Goal: Information Seeking & Learning: Check status

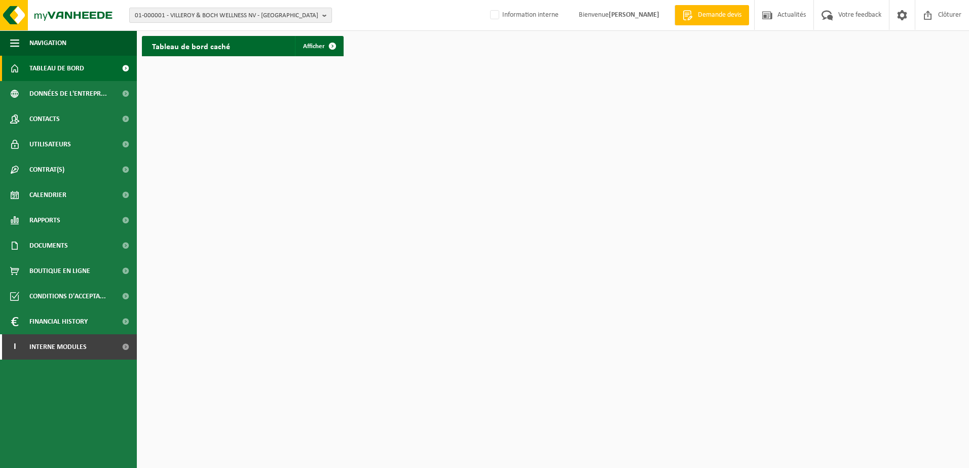
click at [239, 12] on span "01-000001 - VILLEROY & BOCH WELLNESS NV - [GEOGRAPHIC_DATA]" at bounding box center [227, 15] width 184 height 15
paste input "10-762866"
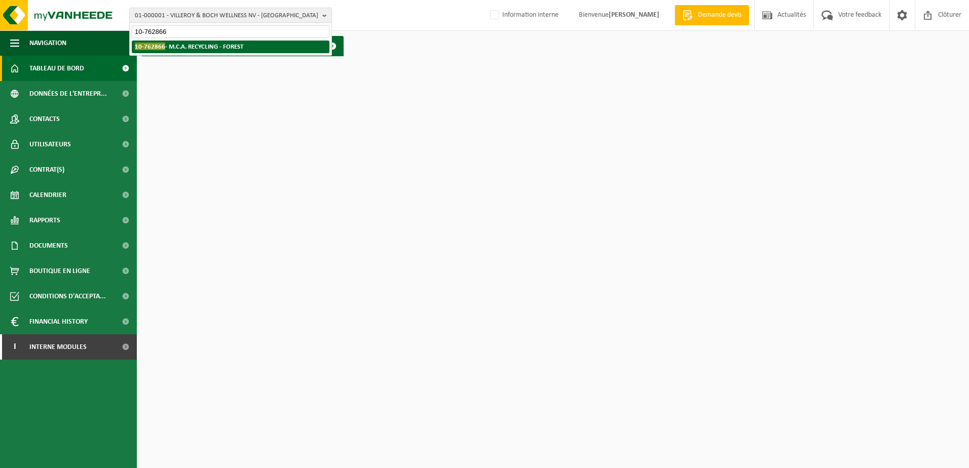
type input "10-762866"
click at [222, 47] on strong "10-762866 - M.C.A. RECYCLING - FOREST" at bounding box center [189, 47] width 108 height 8
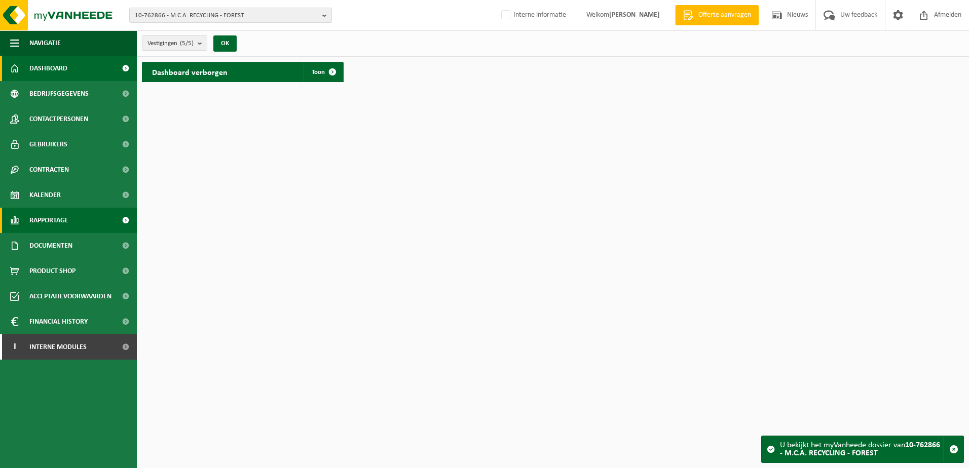
click at [57, 217] on span "Rapportage" at bounding box center [48, 220] width 39 height 25
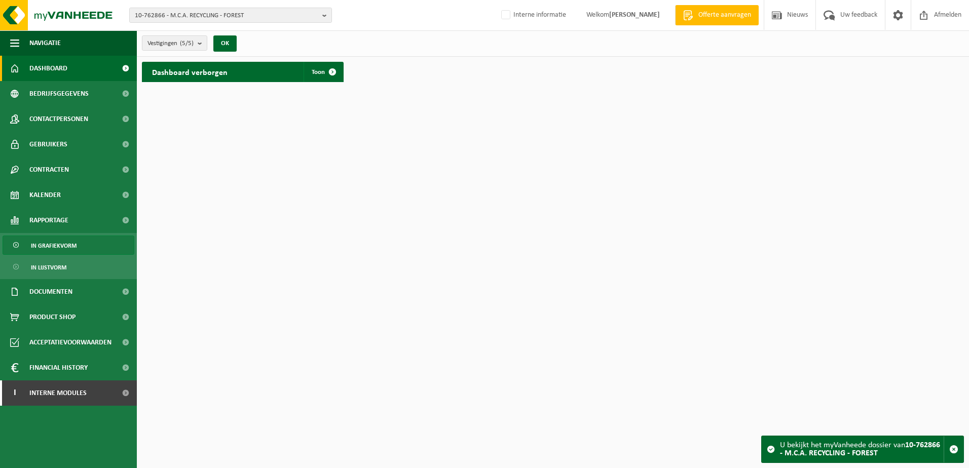
click at [50, 246] on span "In grafiekvorm" at bounding box center [54, 245] width 46 height 19
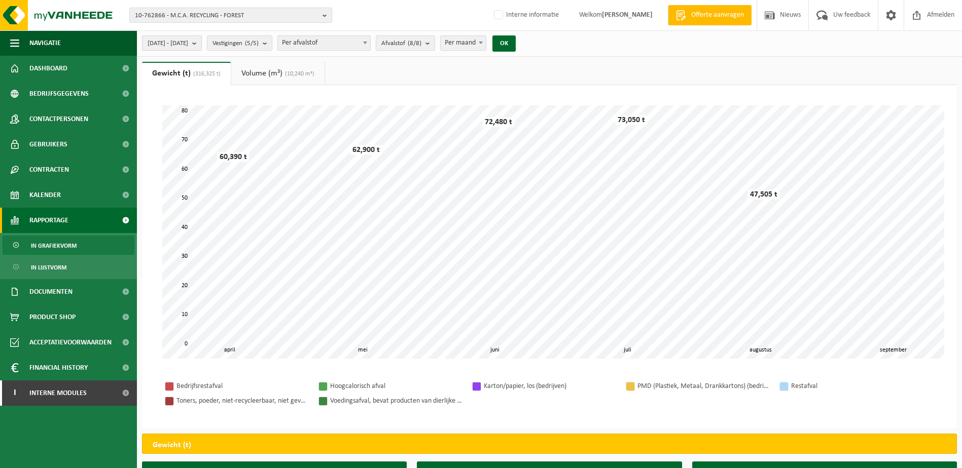
click at [201, 41] on b "submit" at bounding box center [196, 43] width 9 height 14
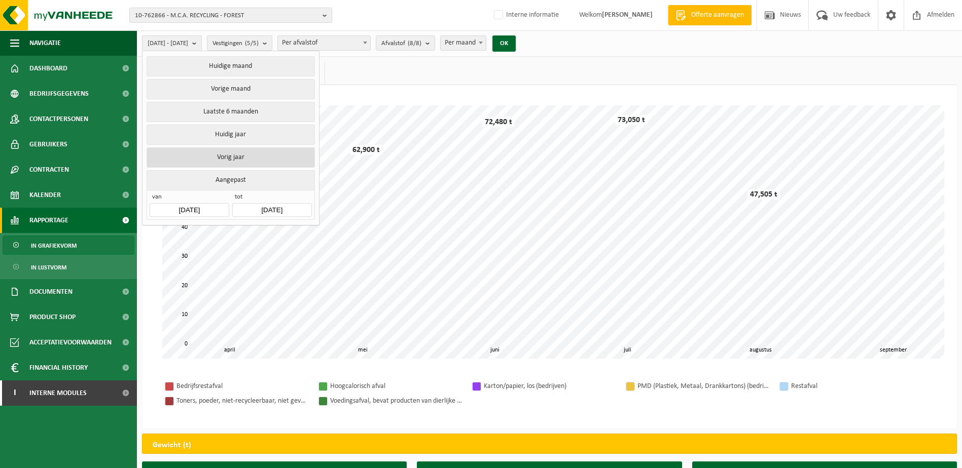
click at [242, 153] on button "Vorig jaar" at bounding box center [231, 158] width 168 height 20
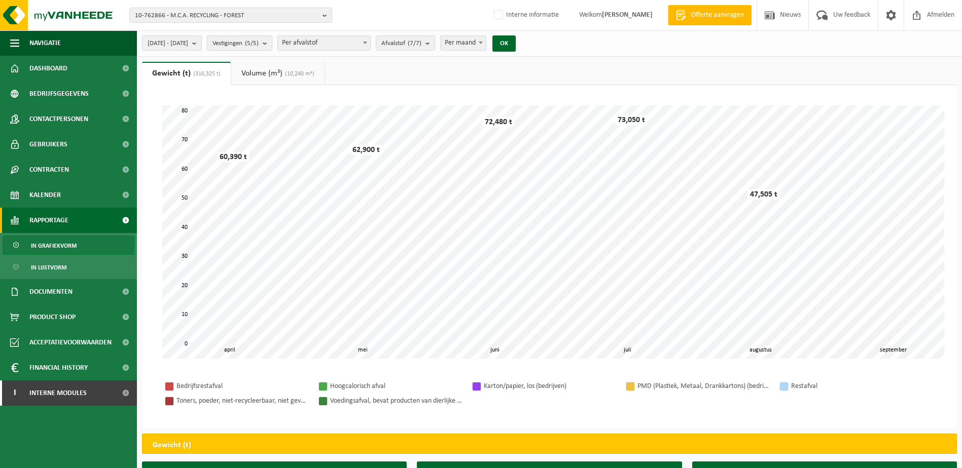
click at [272, 42] on b "submit" at bounding box center [267, 43] width 9 height 14
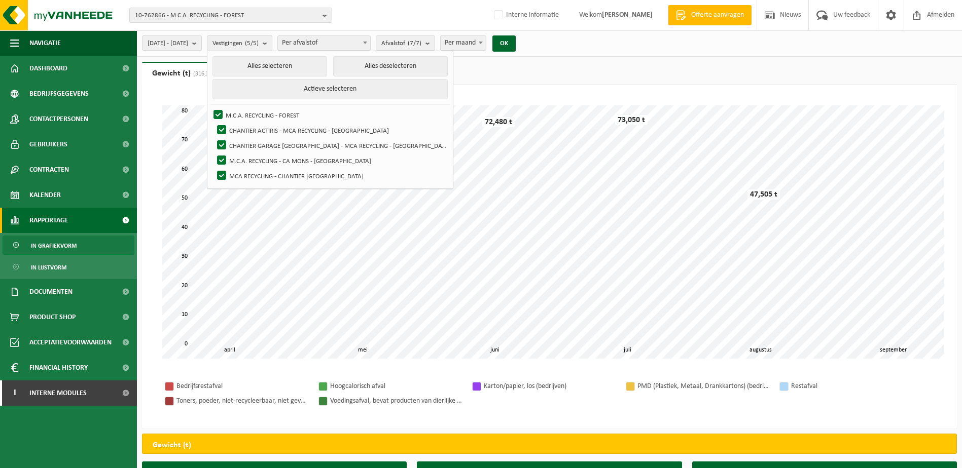
click at [272, 42] on b "submit" at bounding box center [267, 43] width 9 height 15
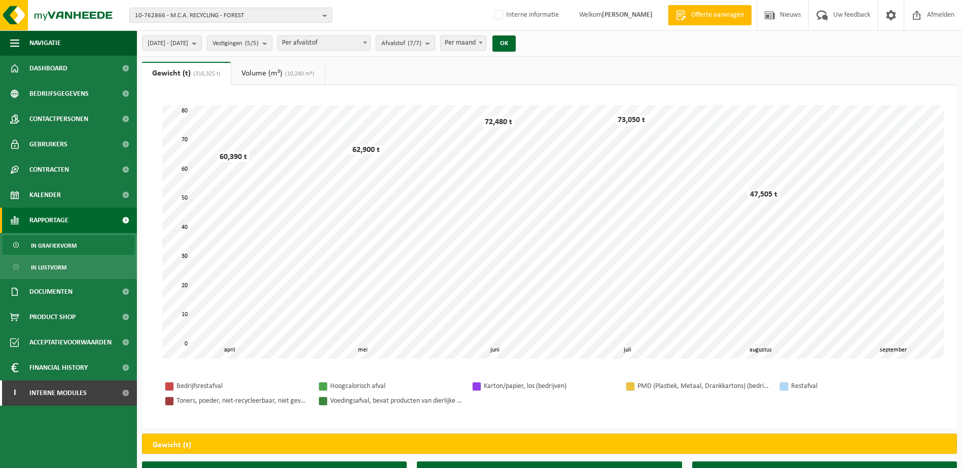
click at [434, 46] on b "submit" at bounding box center [429, 43] width 9 height 14
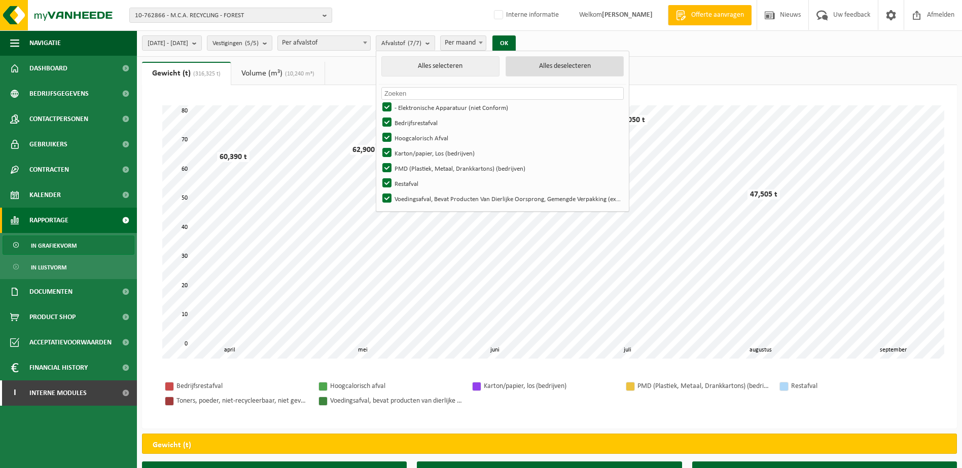
click at [601, 61] on button "Alles deselecteren" at bounding box center [564, 66] width 118 height 20
checkbox input "false"
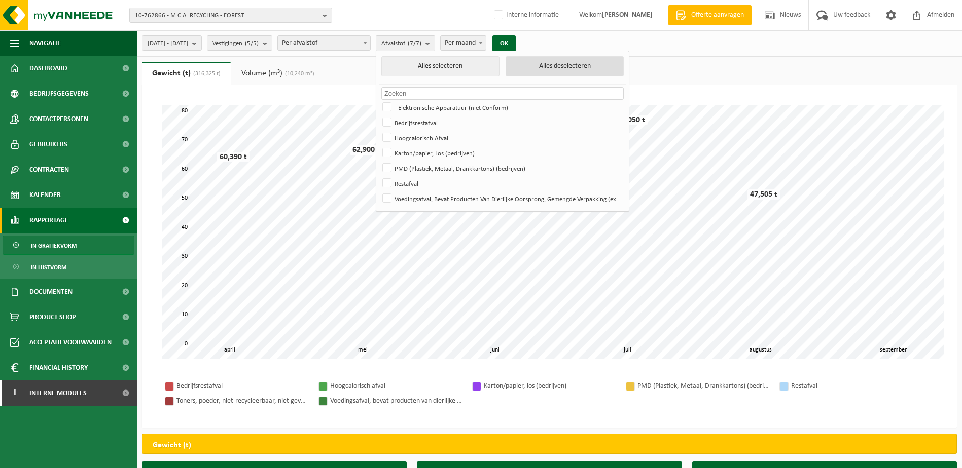
checkbox input "false"
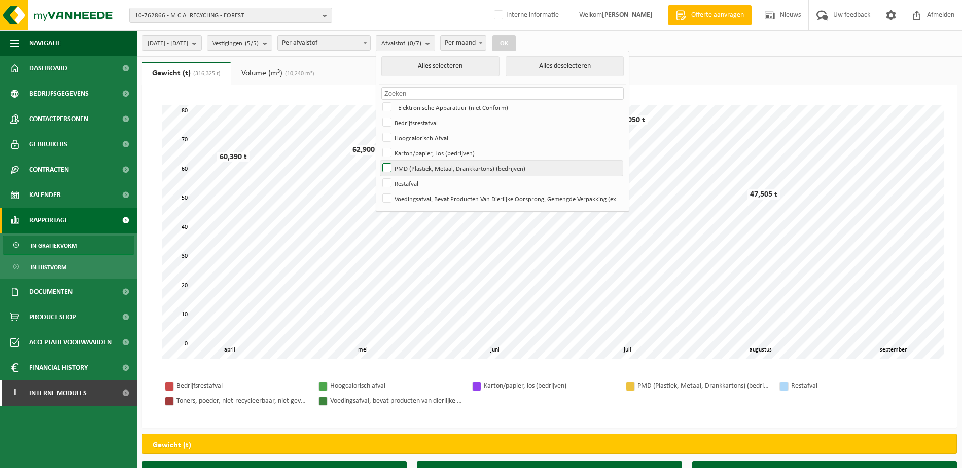
click at [416, 168] on label "PMD (Plastiek, Metaal, Drankkartons) (bedrijven)" at bounding box center [501, 168] width 242 height 15
click at [379, 161] on input "PMD (Plastiek, Metaal, Drankkartons) (bedrijven)" at bounding box center [378, 160] width 1 height 1
checkbox input "true"
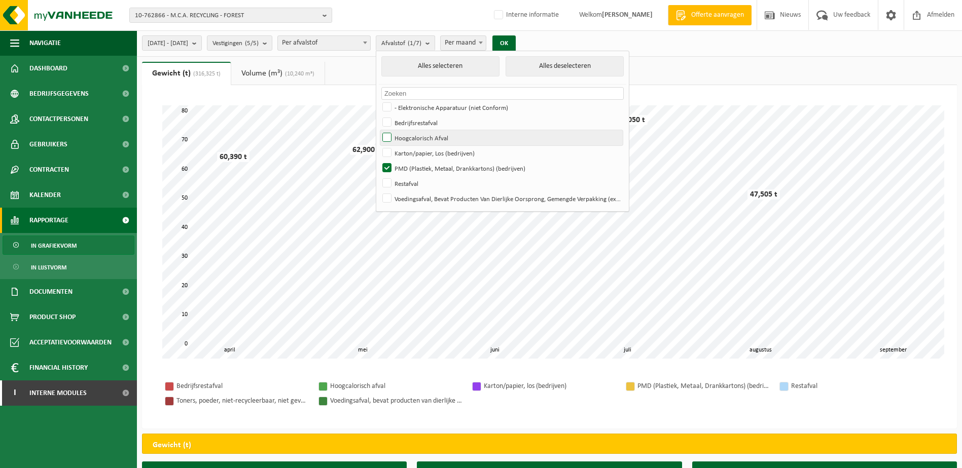
click at [414, 139] on label "Hoogcalorisch Afval" at bounding box center [501, 137] width 242 height 15
click at [379, 130] on input "Hoogcalorisch Afval" at bounding box center [378, 130] width 1 height 1
checkbox input "true"
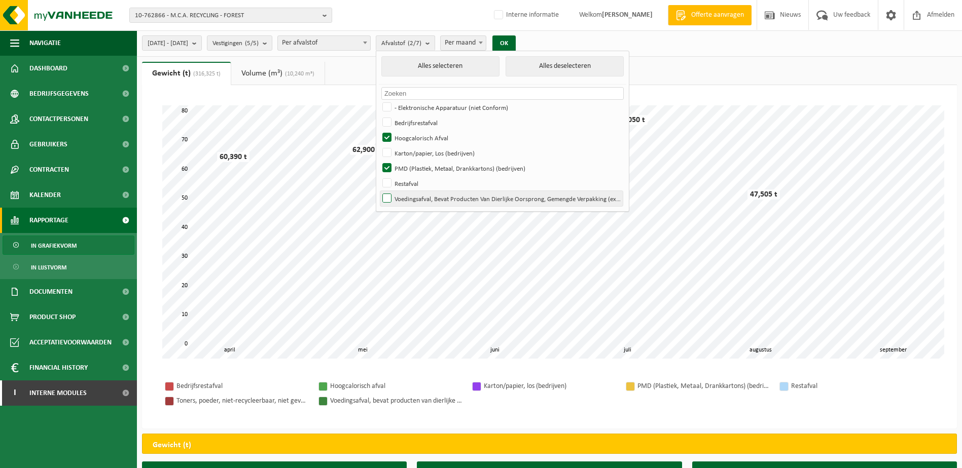
click at [416, 194] on label "Voedingsafval, Bevat Producten Van Dierlijke Oorsprong, Gemengde Verpakking (ex…" at bounding box center [501, 198] width 242 height 15
click at [379, 191] on input "Voedingsafval, Bevat Producten Van Dierlijke Oorsprong, Gemengde Verpakking (ex…" at bounding box center [378, 191] width 1 height 1
checkbox input "true"
click at [516, 43] on button "OK" at bounding box center [503, 43] width 23 height 16
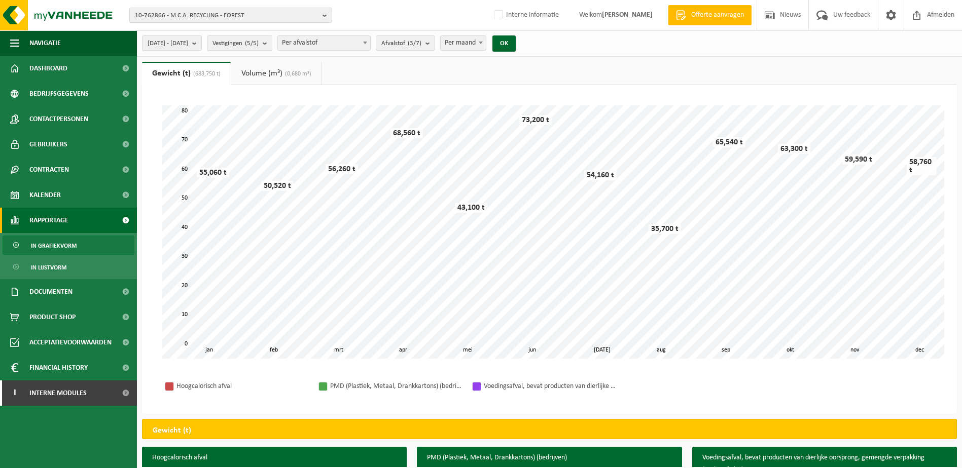
click at [486, 41] on span at bounding box center [481, 42] width 10 height 13
click at [486, 43] on span at bounding box center [481, 42] width 10 height 13
select select "3"
click at [516, 45] on button "OK" at bounding box center [503, 43] width 23 height 16
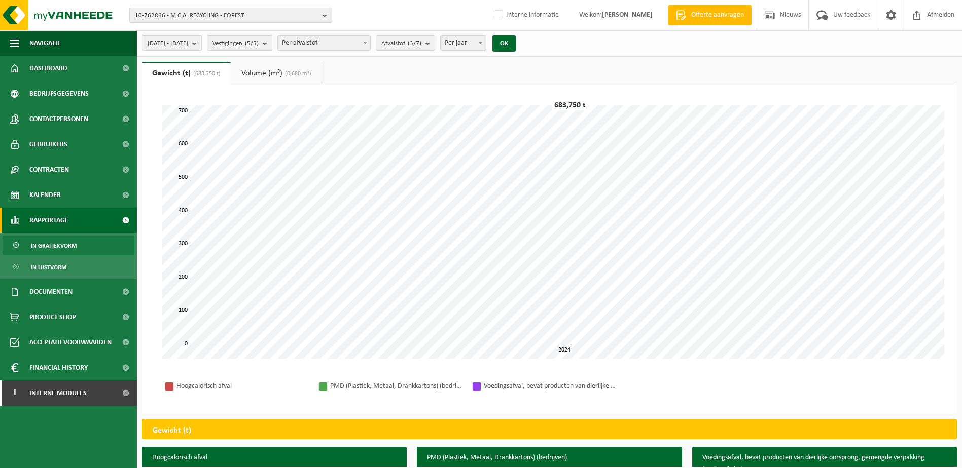
click at [188, 43] on span "2024-01-01 - 2024-12-31" at bounding box center [168, 43] width 41 height 15
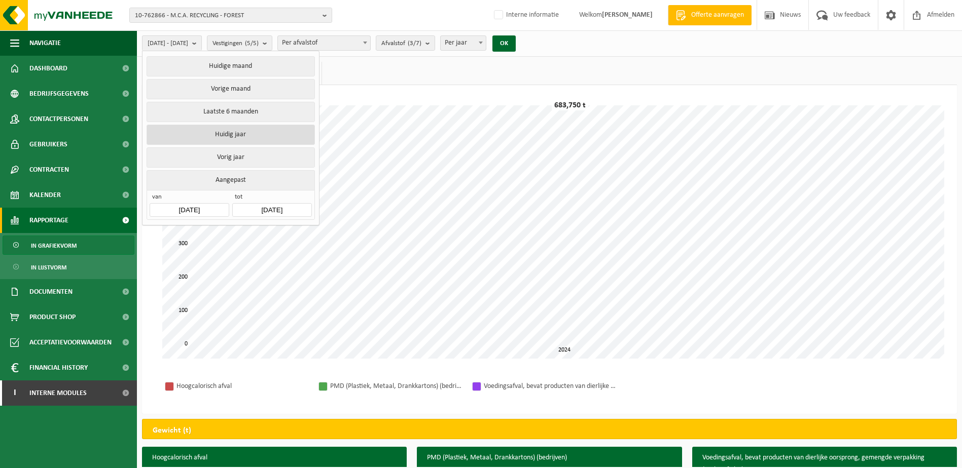
click at [224, 131] on button "Huidig jaar" at bounding box center [231, 135] width 168 height 20
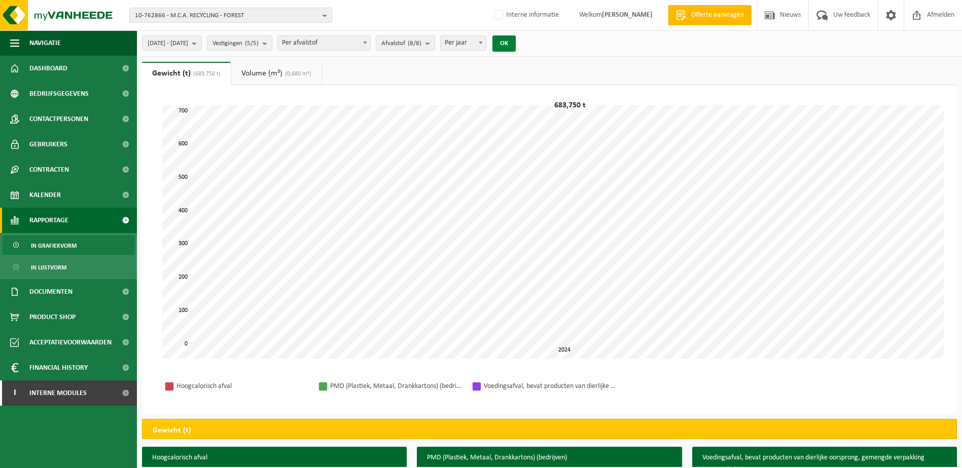
click at [516, 41] on button "OK" at bounding box center [503, 43] width 23 height 16
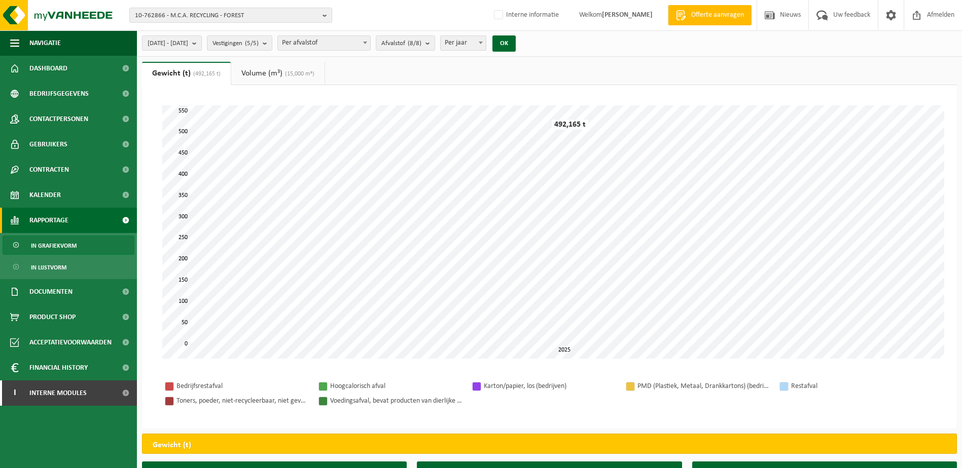
click at [454, 34] on div "2025-01-01 - 2025-09-01 Huidige maand Vorige maand Laatste 6 maanden Huidig jaa…" at bounding box center [332, 43] width 390 height 22
click at [434, 45] on b "submit" at bounding box center [429, 43] width 9 height 14
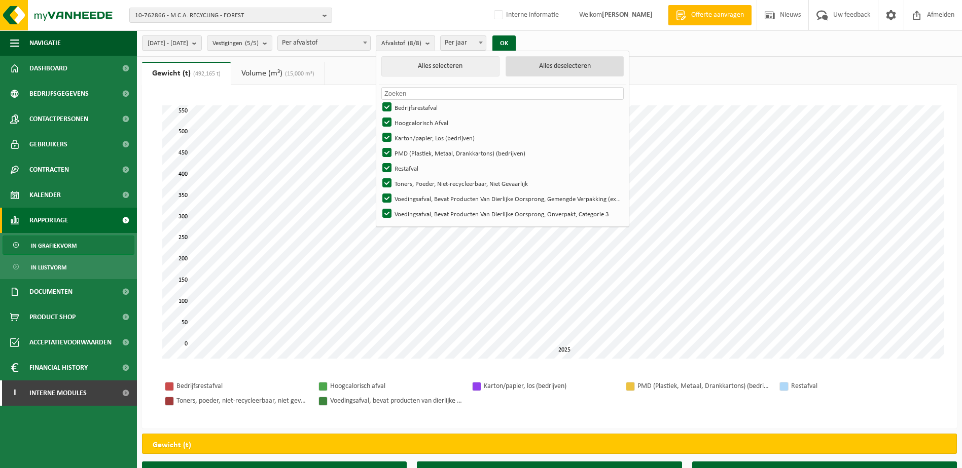
click at [580, 68] on button "Alles deselecteren" at bounding box center [564, 66] width 118 height 20
checkbox input "false"
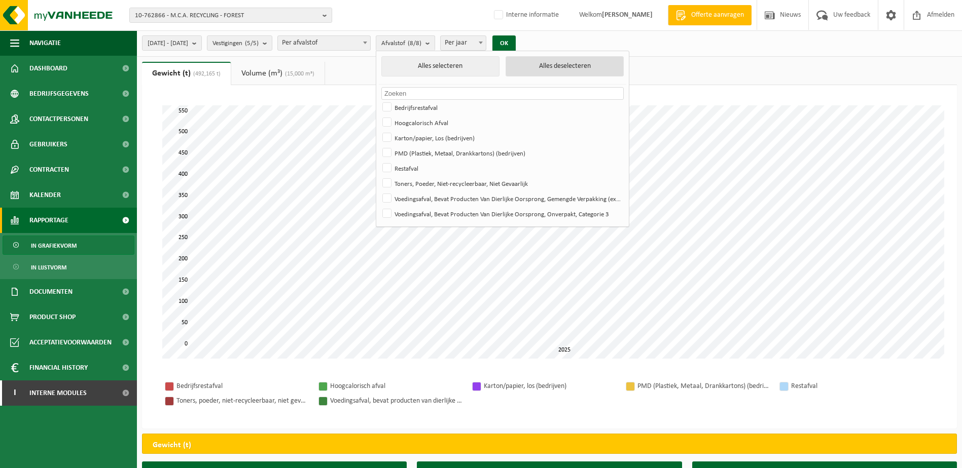
checkbox input "false"
click at [413, 153] on label "PMD (Plastiek, Metaal, Drankkartons) (bedrijven)" at bounding box center [501, 153] width 242 height 15
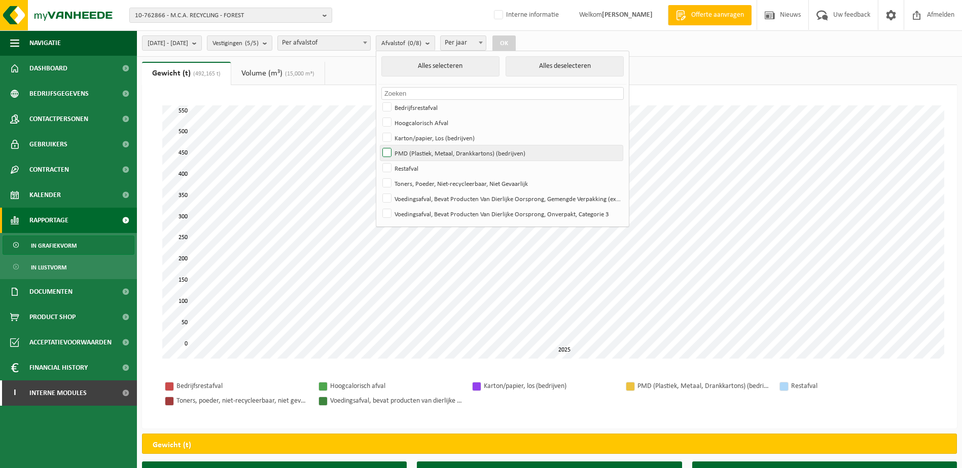
click at [379, 146] on input "PMD (Plastiek, Metaal, Drankkartons) (bedrijven)" at bounding box center [378, 145] width 1 height 1
checkbox input "true"
click at [416, 122] on label "Hoogcalorisch Afval" at bounding box center [501, 122] width 242 height 15
click at [379, 115] on input "Hoogcalorisch Afval" at bounding box center [378, 115] width 1 height 1
checkbox input "true"
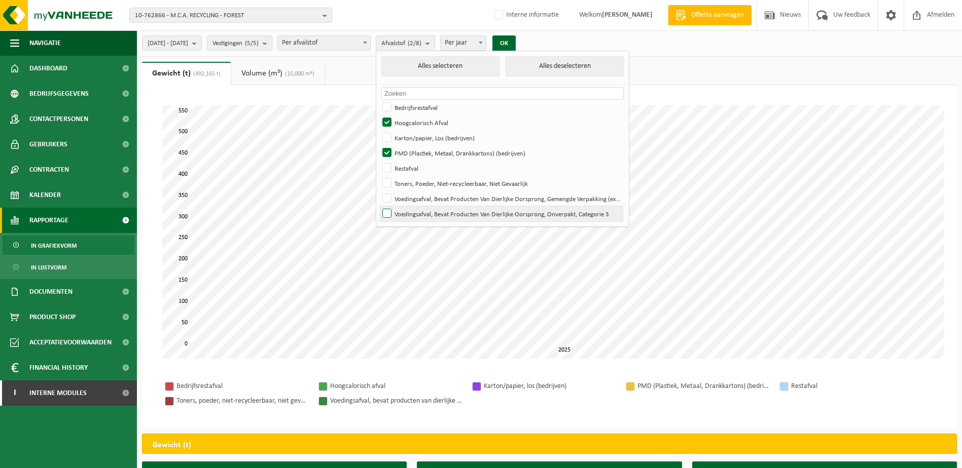
click at [413, 215] on label "Voedingsafval, Bevat Producten Van Dierlijke Oorsprong, Onverpakt, Categorie 3" at bounding box center [501, 213] width 242 height 15
click at [379, 206] on input "Voedingsafval, Bevat Producten Van Dierlijke Oorsprong, Onverpakt, Categorie 3" at bounding box center [378, 206] width 1 height 1
checkbox input "true"
click at [417, 199] on label "Voedingsafval, Bevat Producten Van Dierlijke Oorsprong, Gemengde Verpakking (ex…" at bounding box center [501, 198] width 242 height 15
click at [379, 191] on input "Voedingsafval, Bevat Producten Van Dierlijke Oorsprong, Gemengde Verpakking (ex…" at bounding box center [378, 191] width 1 height 1
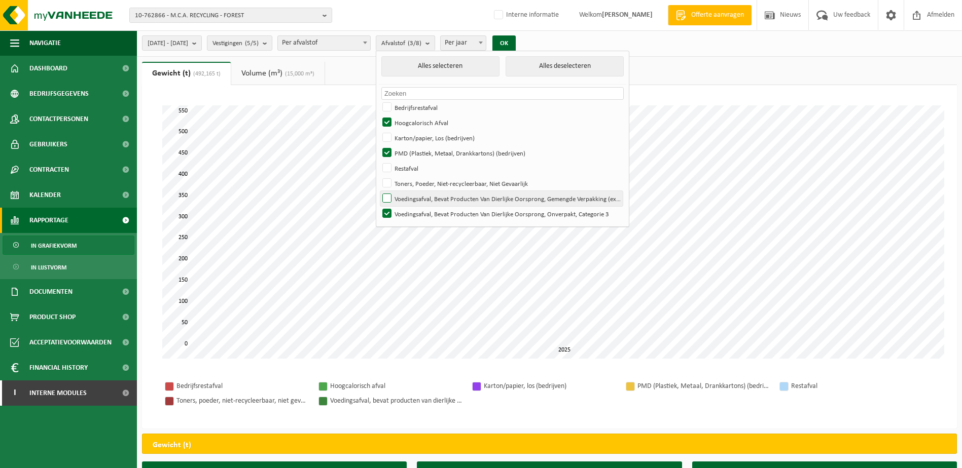
checkbox input "true"
click at [516, 45] on button "OK" at bounding box center [503, 43] width 23 height 16
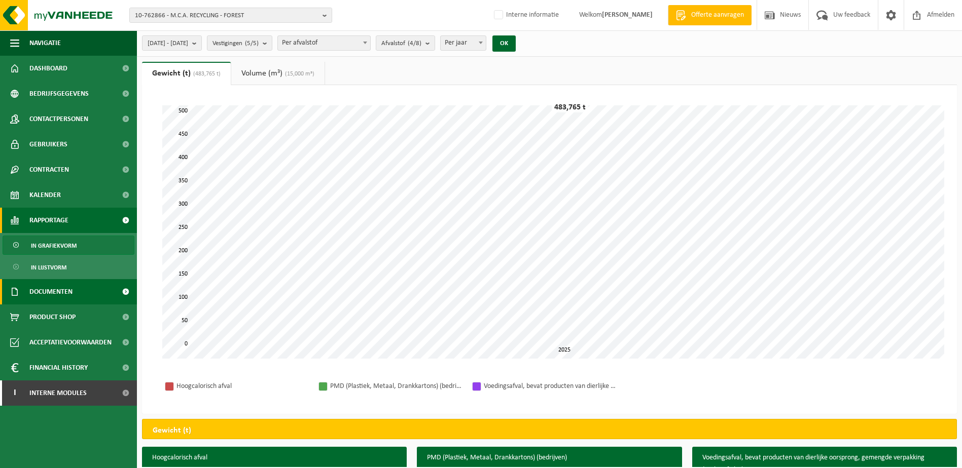
click at [49, 291] on span "Documenten" at bounding box center [50, 291] width 43 height 25
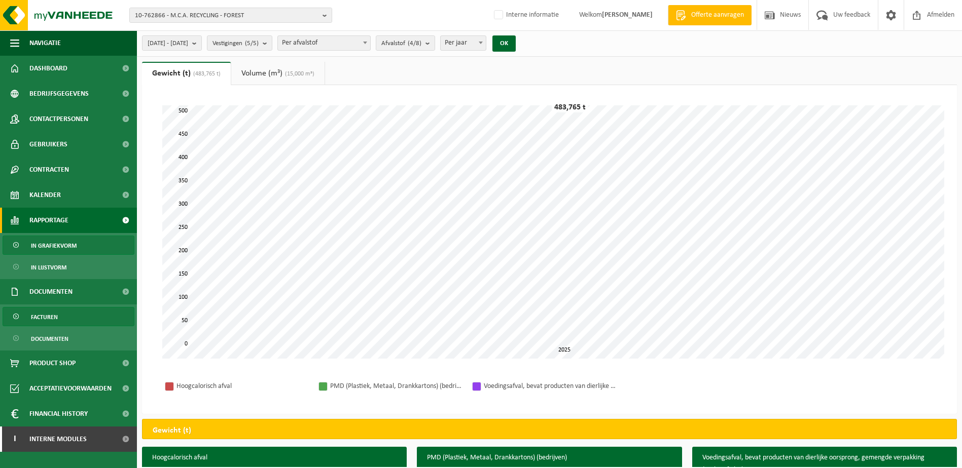
click at [49, 311] on span "Facturen" at bounding box center [44, 317] width 27 height 19
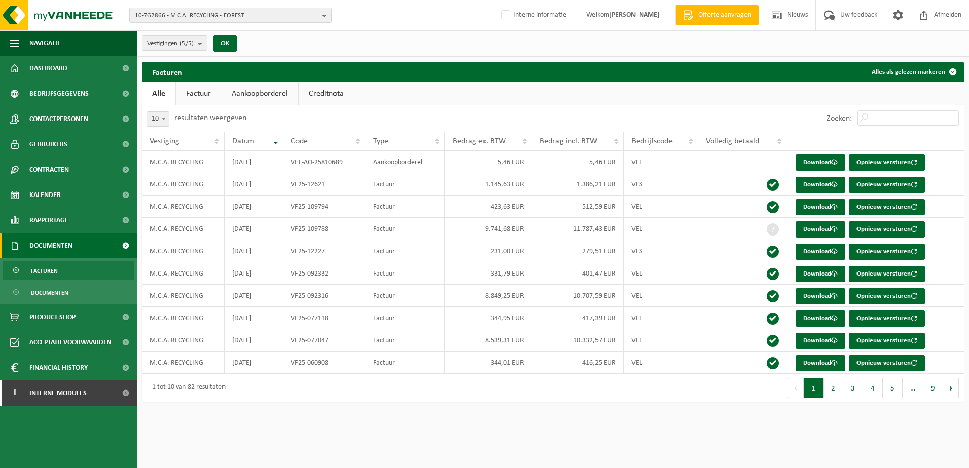
click at [270, 89] on link "Aankoopborderel" at bounding box center [260, 93] width 77 height 23
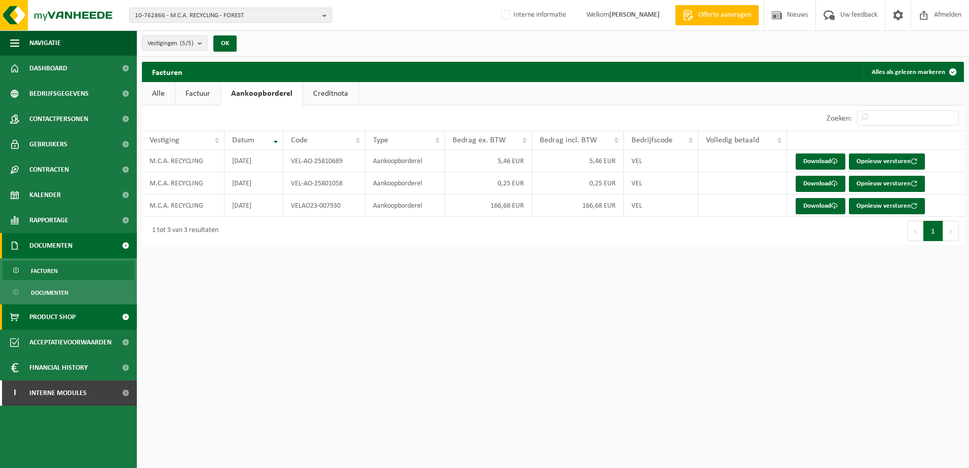
click at [61, 309] on span "Product Shop" at bounding box center [52, 317] width 46 height 25
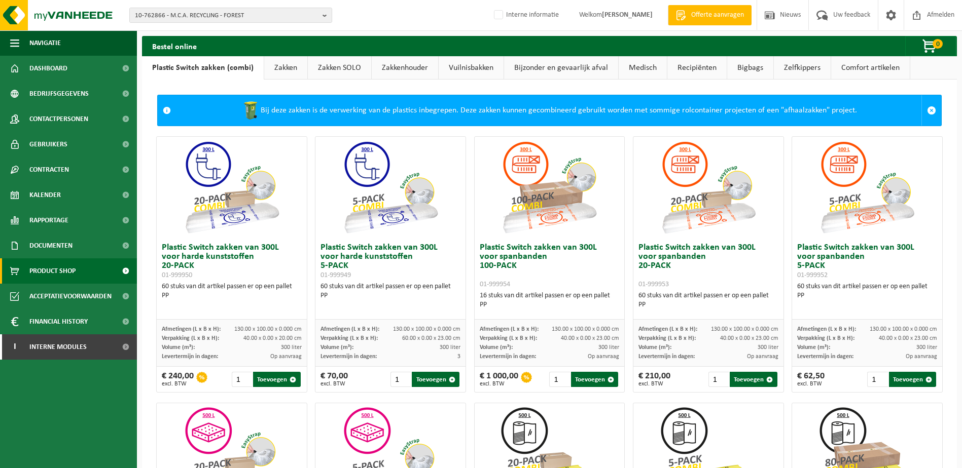
click at [278, 61] on link "Zakken" at bounding box center [285, 67] width 43 height 23
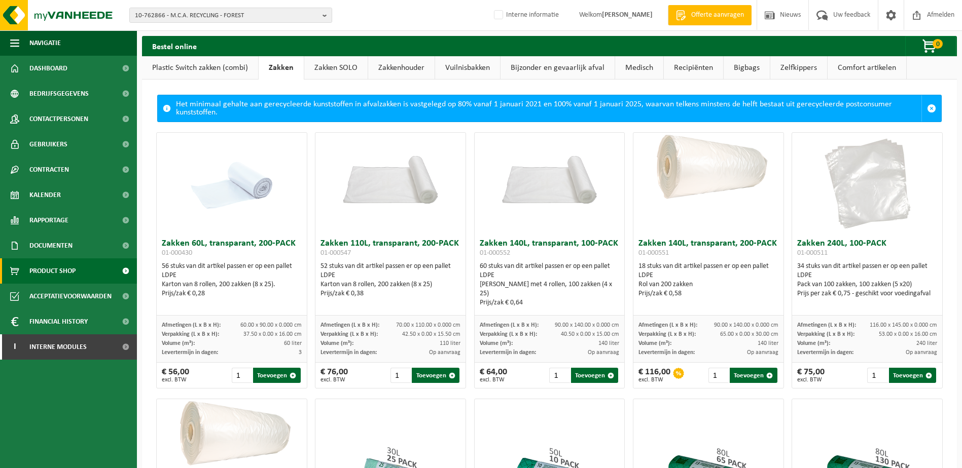
click at [328, 60] on link "Zakken SOLO" at bounding box center [335, 67] width 63 height 23
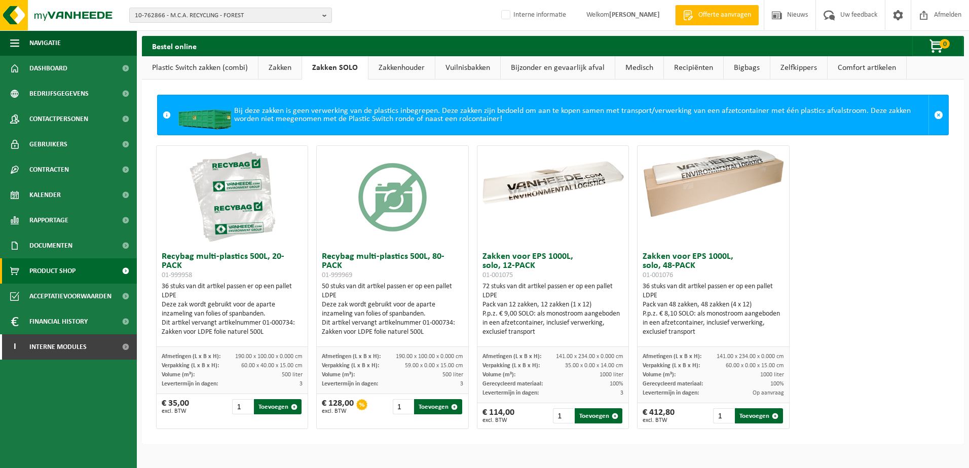
click at [202, 65] on link "Plastic Switch zakken (combi)" at bounding box center [200, 67] width 116 height 23
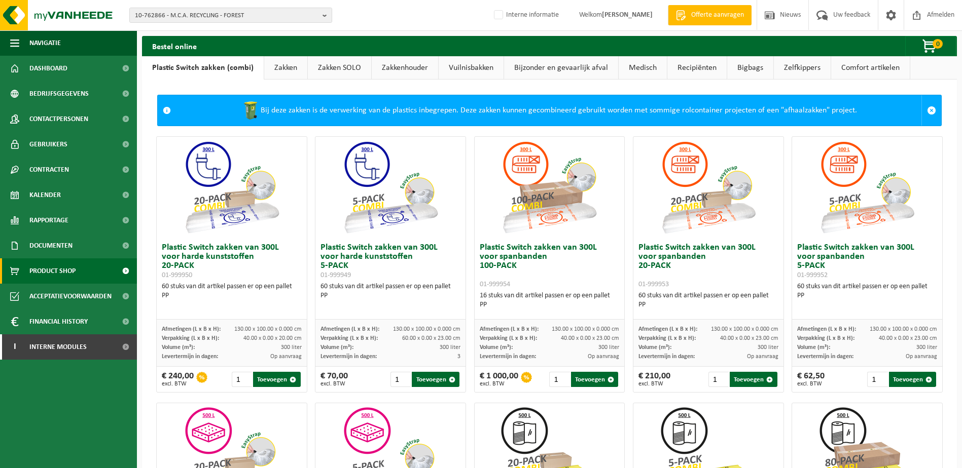
click at [292, 66] on link "Zakken" at bounding box center [285, 67] width 43 height 23
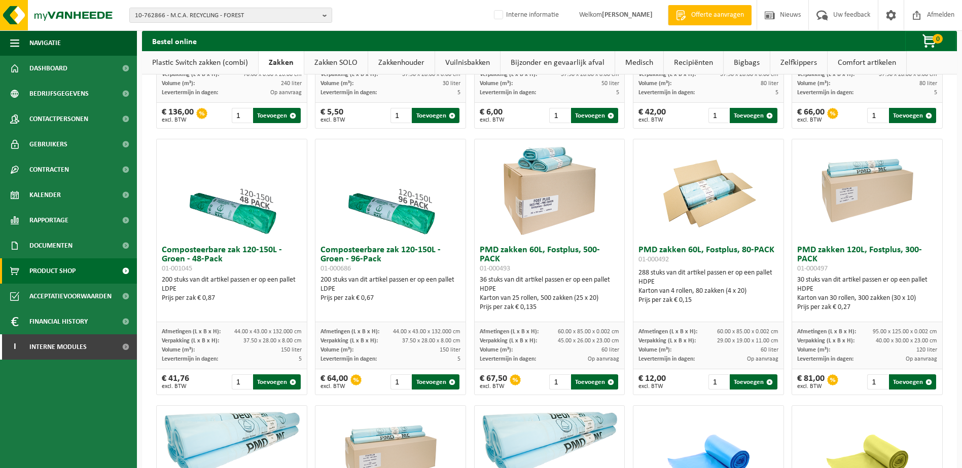
scroll to position [316, 0]
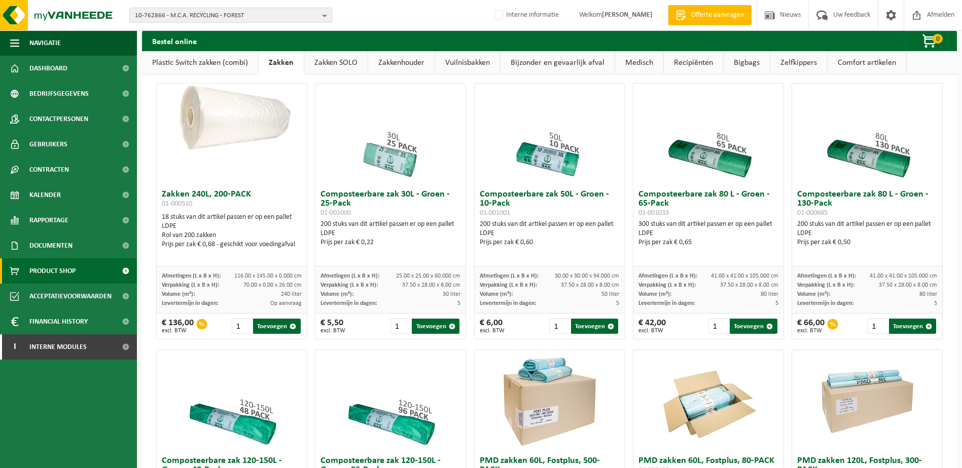
click at [343, 62] on link "Zakken SOLO" at bounding box center [335, 62] width 63 height 23
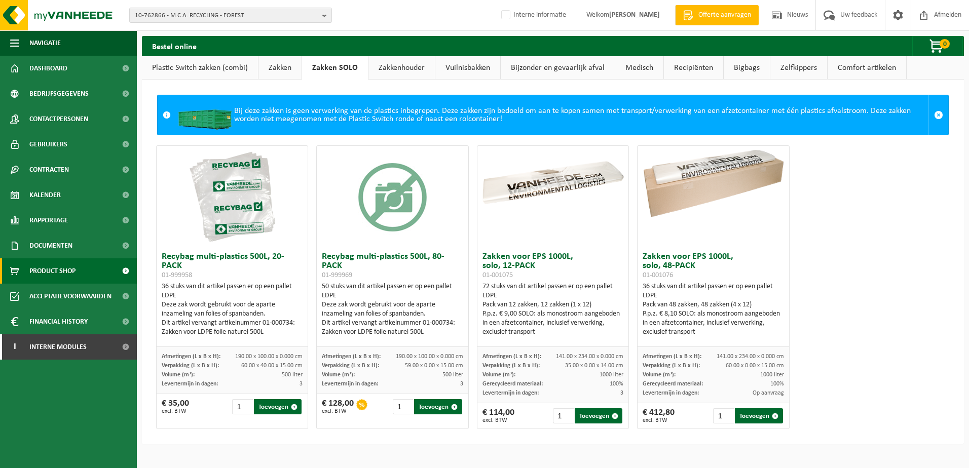
click at [404, 62] on link "Zakkenhouder" at bounding box center [402, 67] width 66 height 23
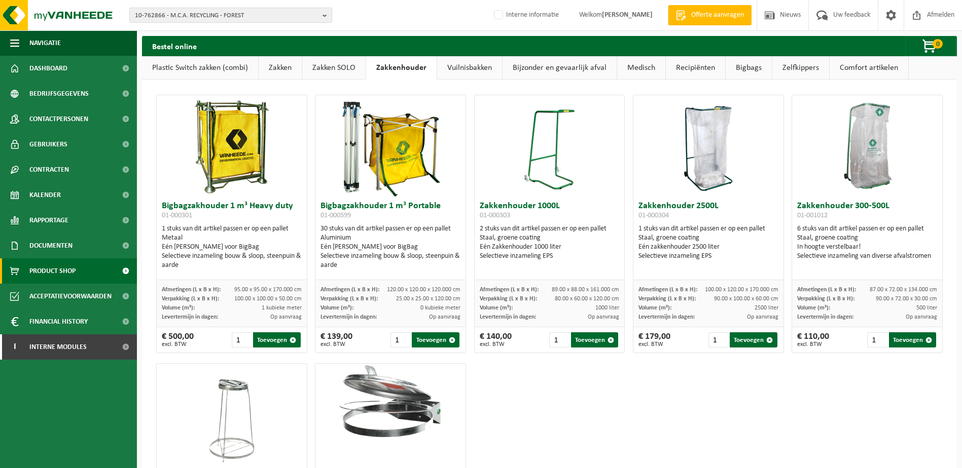
click at [474, 66] on link "Vuilnisbakken" at bounding box center [469, 67] width 65 height 23
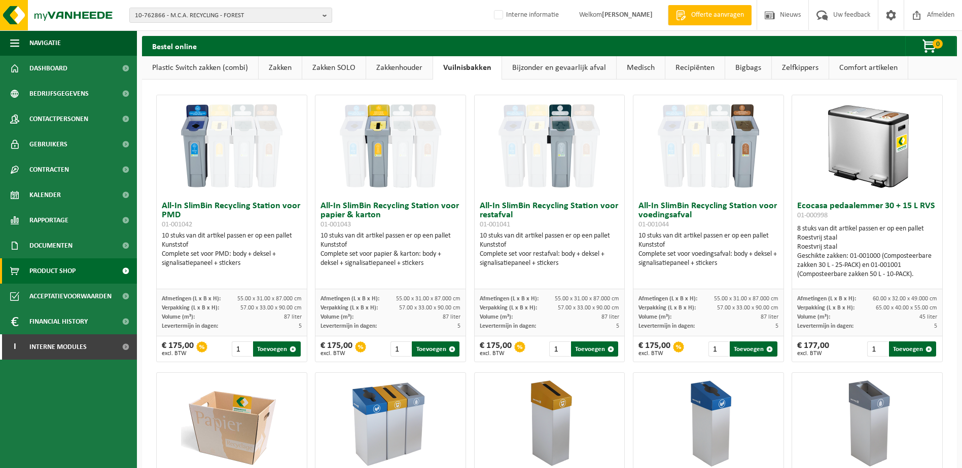
click at [811, 67] on link "Zelfkippers" at bounding box center [800, 67] width 57 height 23
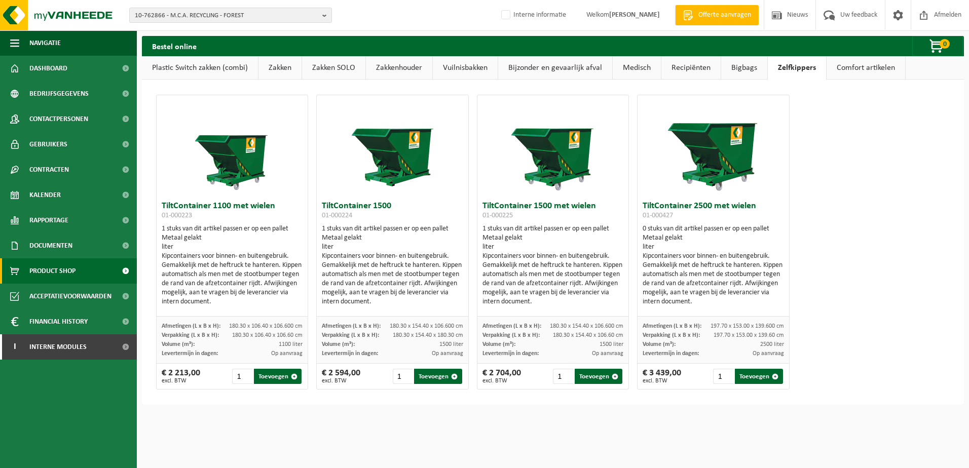
click at [203, 69] on link "Plastic Switch zakken (combi)" at bounding box center [200, 67] width 116 height 23
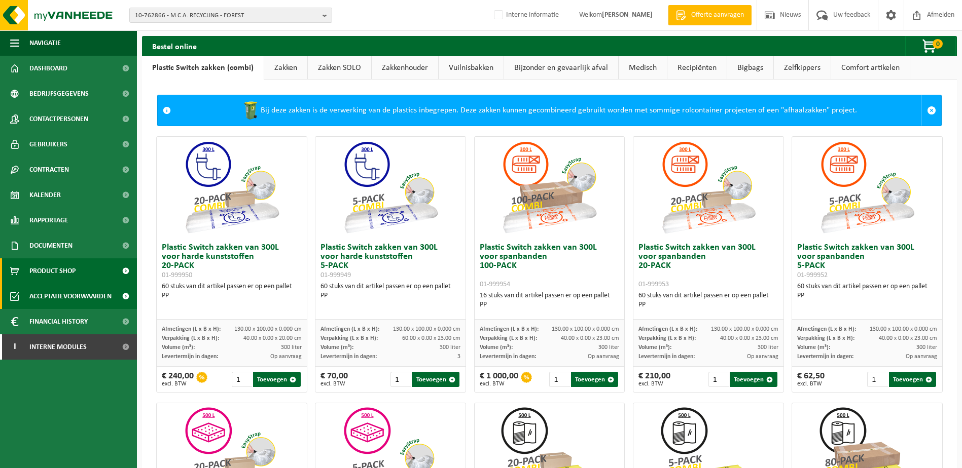
click at [59, 301] on span "Acceptatievoorwaarden" at bounding box center [70, 296] width 82 height 25
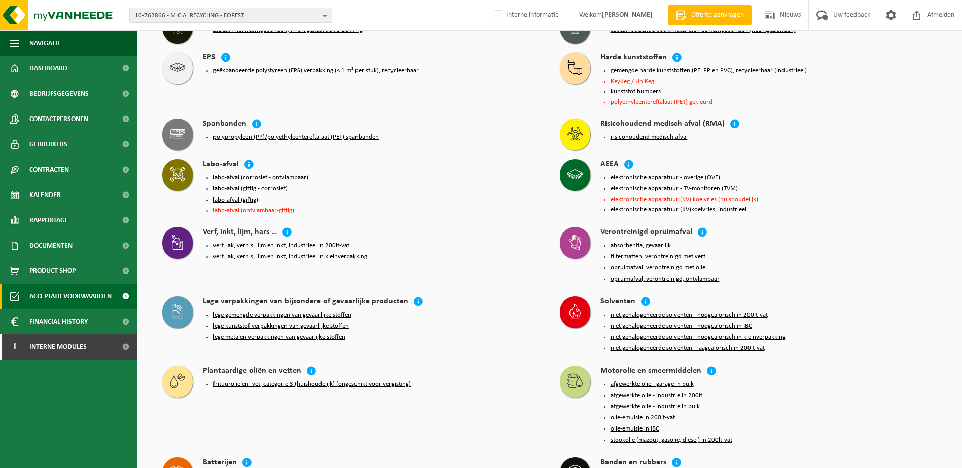
scroll to position [710, 0]
